Goal: Task Accomplishment & Management: Complete application form

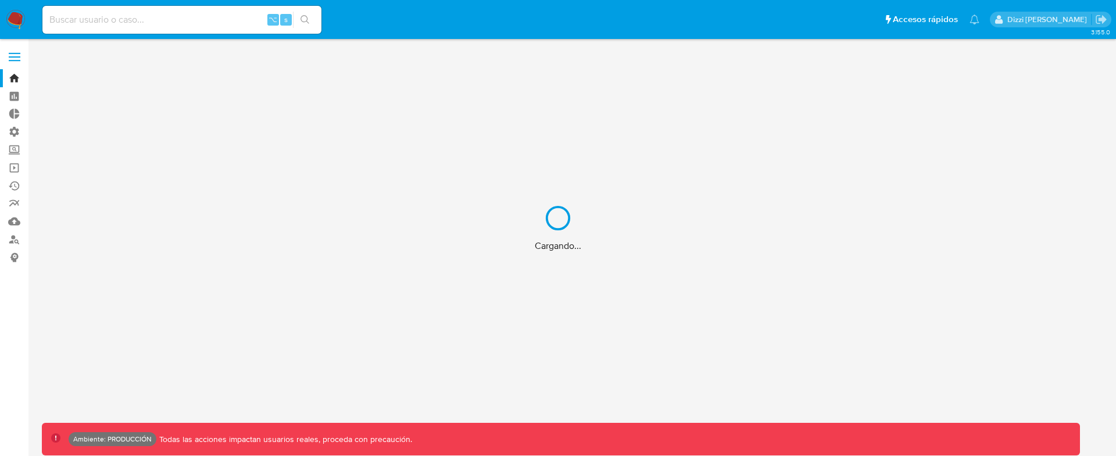
click at [17, 131] on div "Cargando..." at bounding box center [558, 228] width 1116 height 456
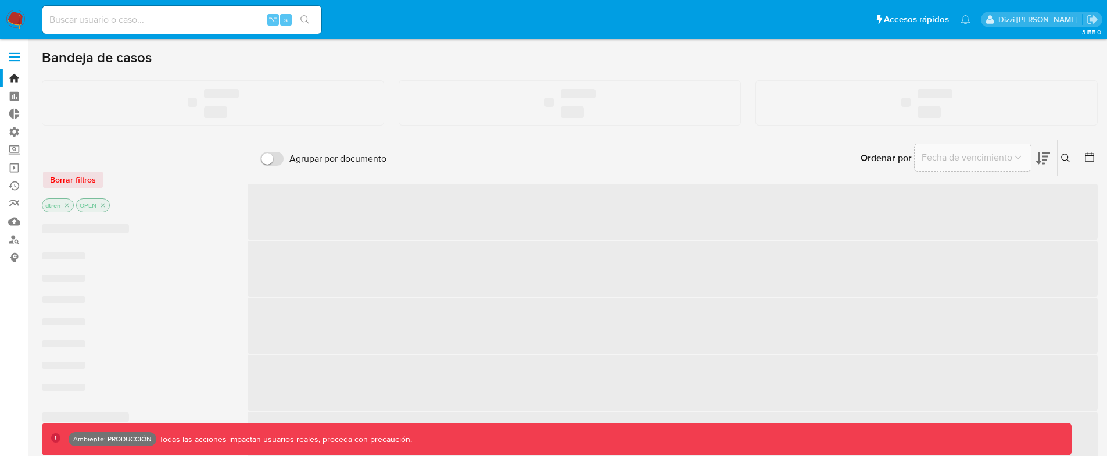
click at [16, 131] on label "Administración" at bounding box center [69, 132] width 138 height 18
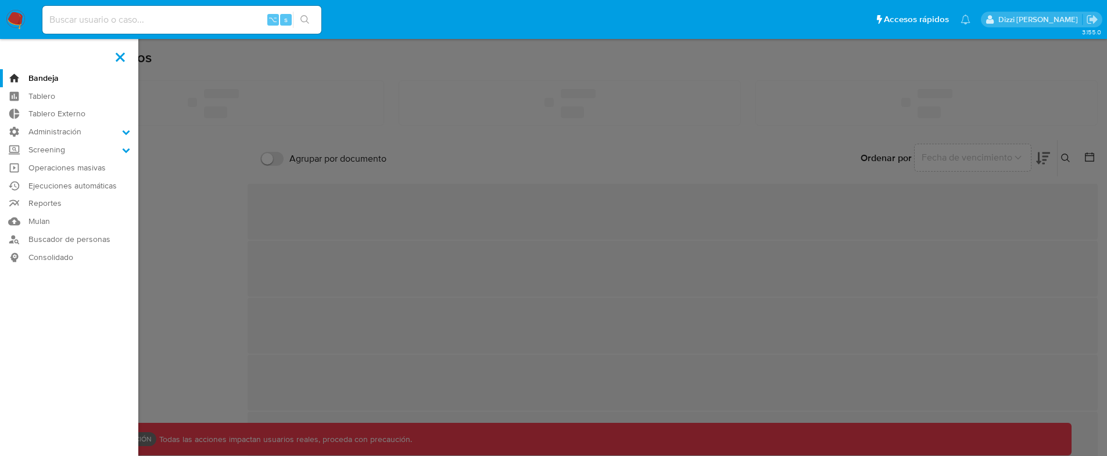
click at [0, 0] on input "Administración" at bounding box center [0, 0] width 0 height 0
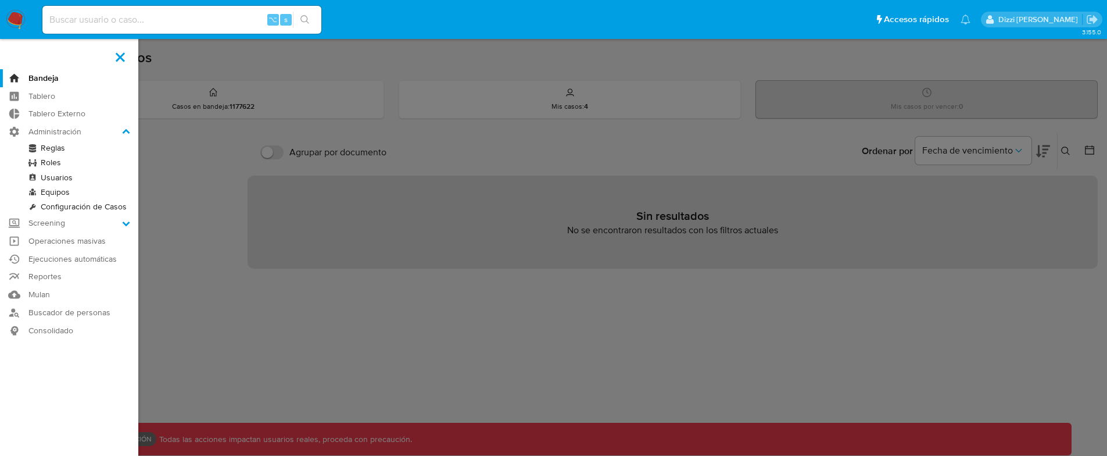
click at [58, 150] on link "Reglas" at bounding box center [69, 148] width 138 height 15
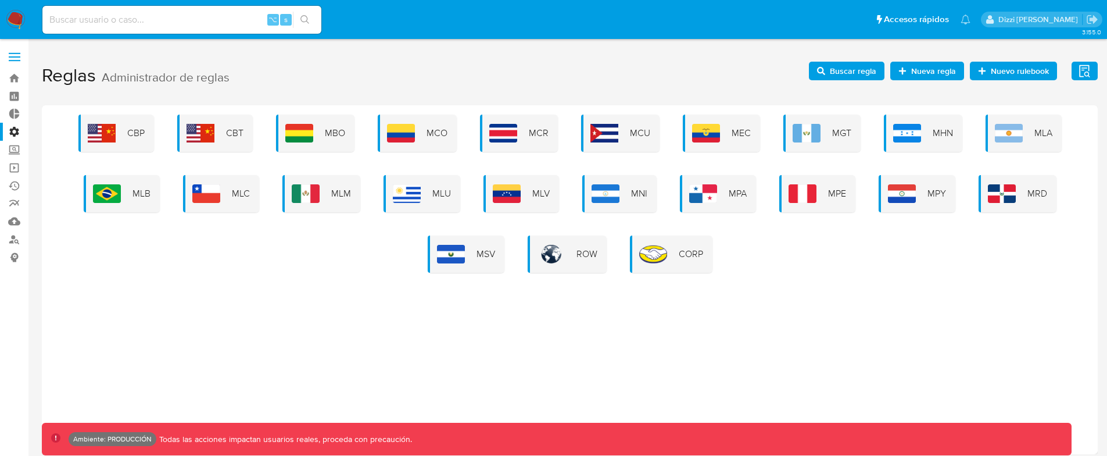
click at [906, 71] on icon "button" at bounding box center [903, 71] width 8 height 8
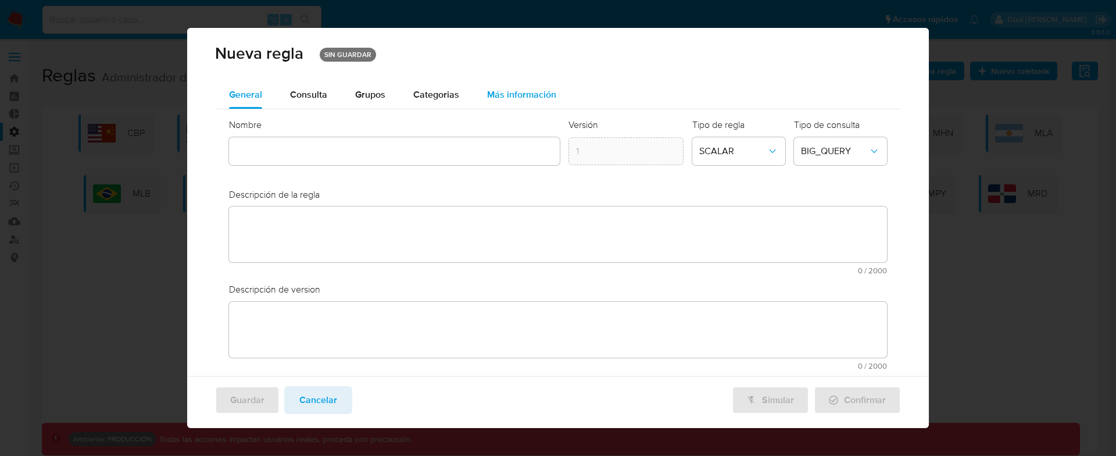
click at [487, 95] on span "Más información" at bounding box center [521, 94] width 69 height 13
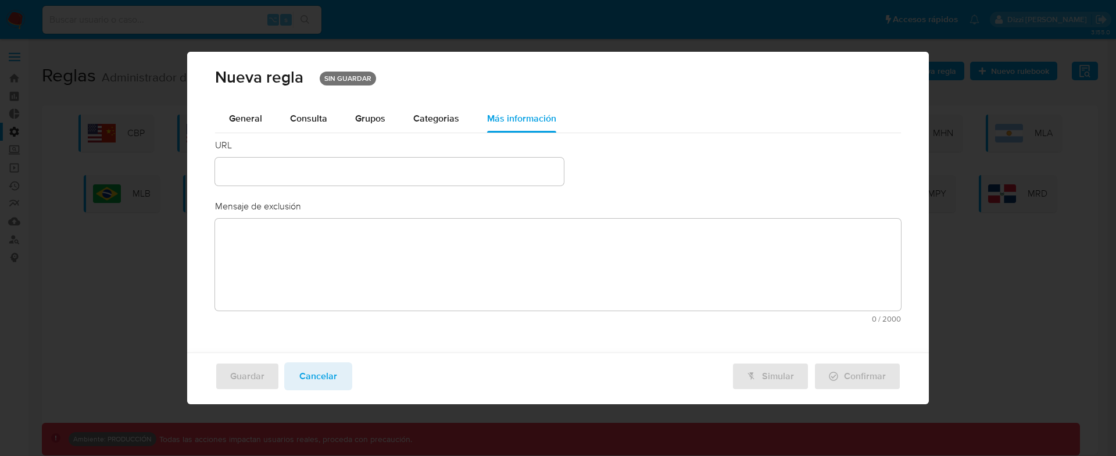
click at [312, 169] on input "text" at bounding box center [389, 171] width 349 height 15
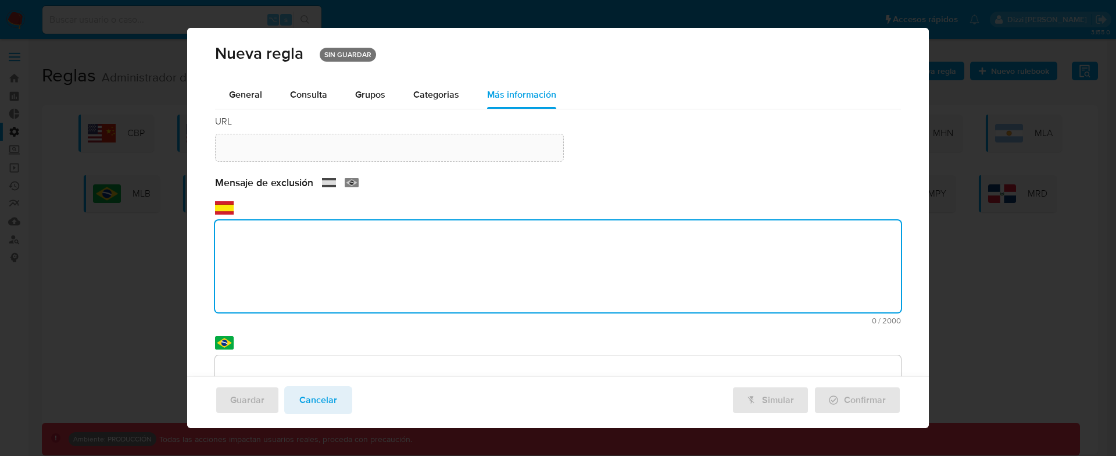
click at [365, 278] on textarea at bounding box center [558, 266] width 686 height 92
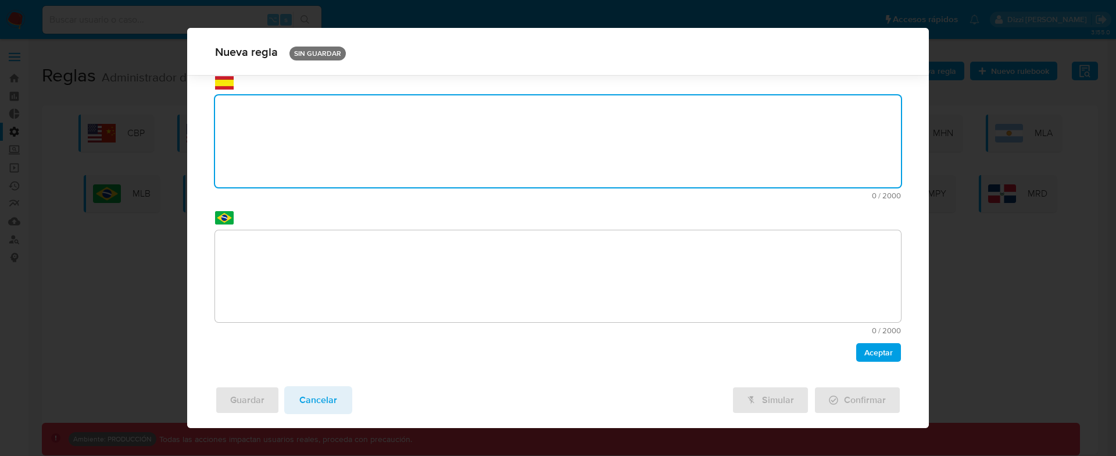
scroll to position [125, 0]
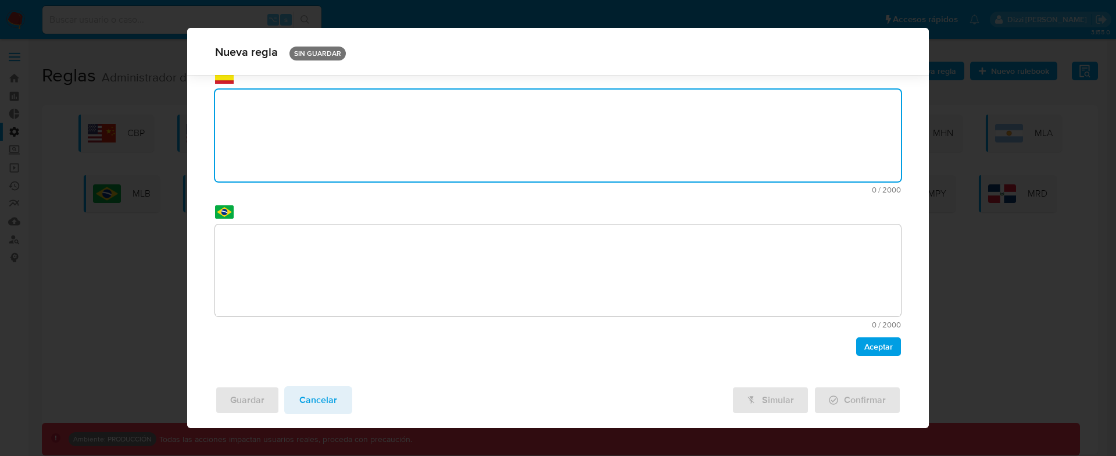
click at [881, 341] on span "Aceptar" at bounding box center [878, 346] width 28 height 16
